Goal: Task Accomplishment & Management: Use online tool/utility

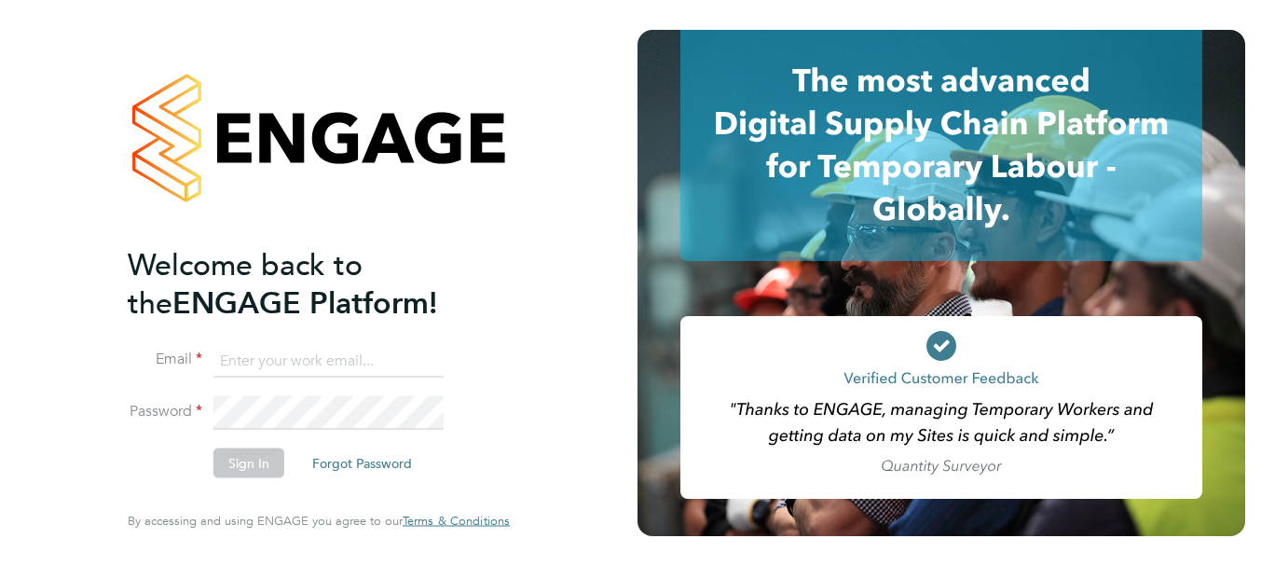
type input "[PERSON_NAME][EMAIL_ADDRESS][DOMAIN_NAME]"
click at [234, 452] on button "Sign In" at bounding box center [248, 463] width 71 height 30
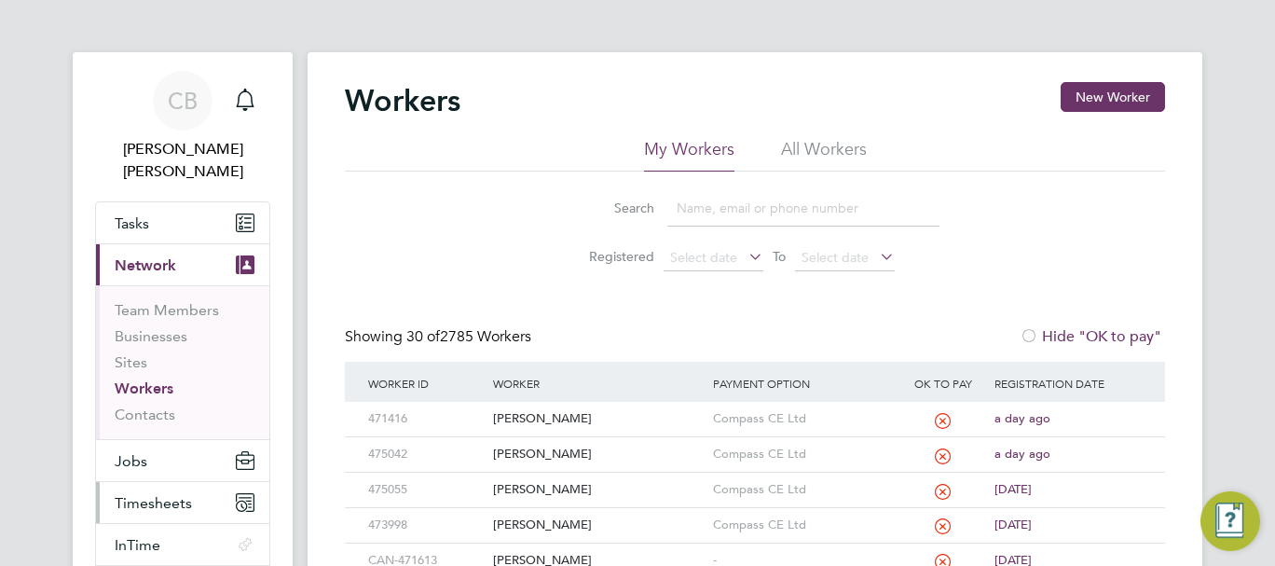
click at [144, 494] on span "Timesheets" at bounding box center [153, 503] width 77 height 18
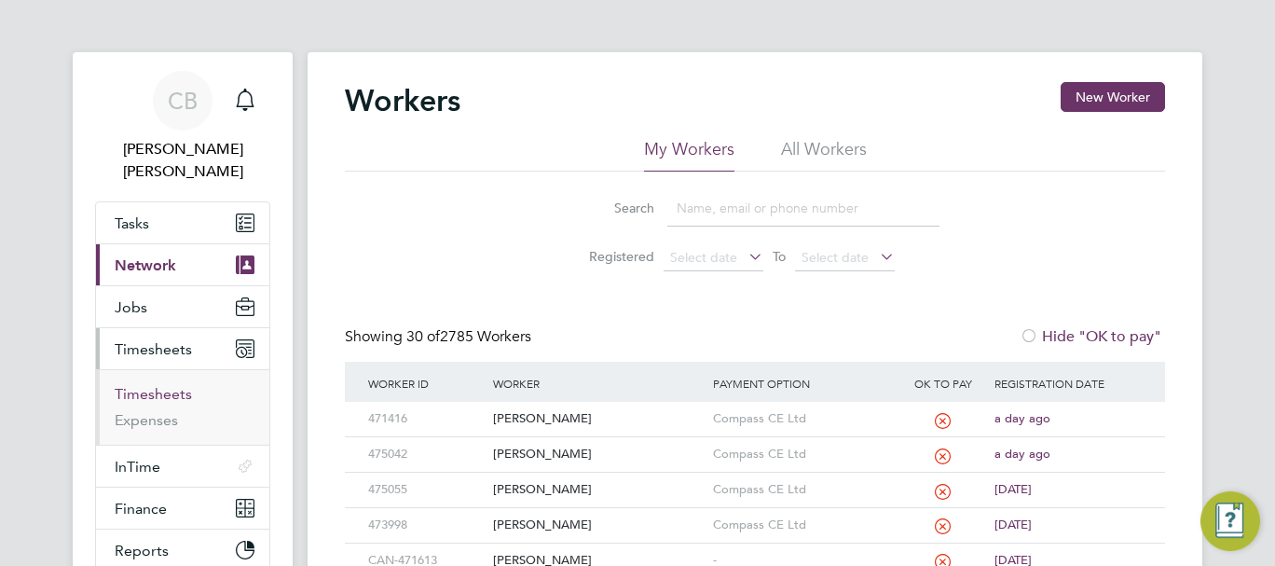
click at [147, 385] on link "Timesheets" at bounding box center [153, 394] width 77 height 18
